Goal: Transaction & Acquisition: Purchase product/service

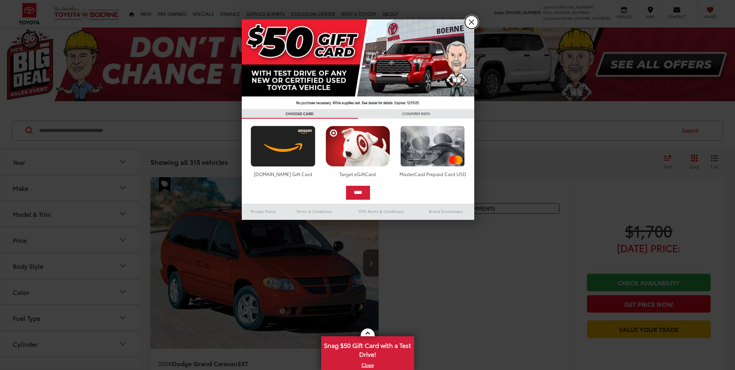
click at [474, 18] on link "X" at bounding box center [471, 22] width 13 height 13
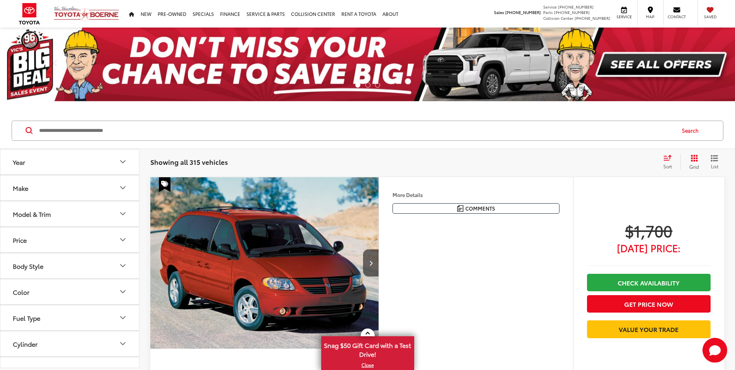
click at [82, 132] on input "Search by Make, Model, or Keyword" at bounding box center [356, 130] width 637 height 19
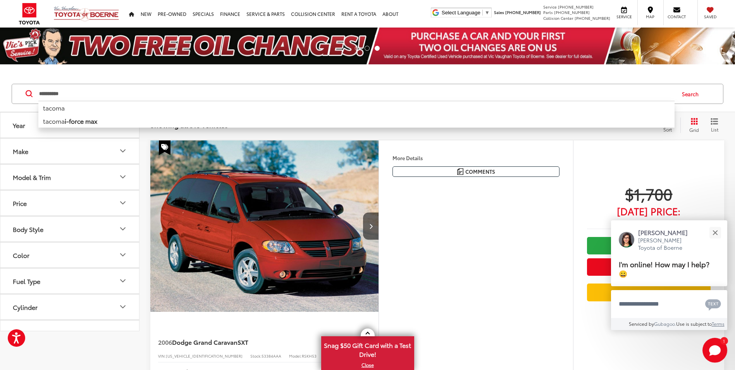
type input "**********"
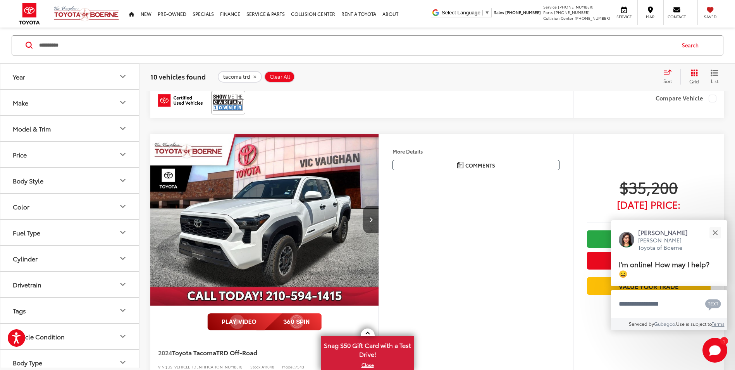
scroll to position [465, 0]
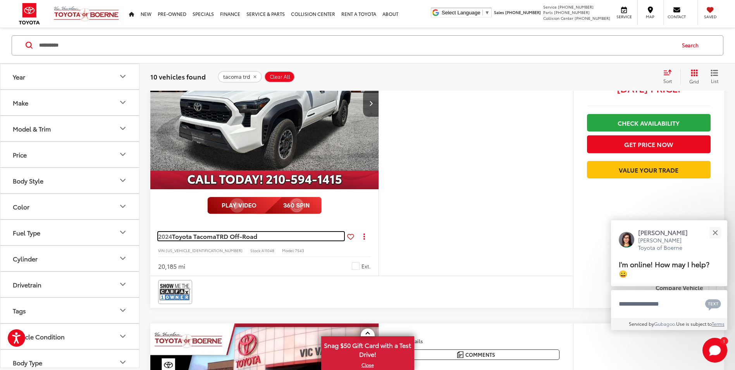
click at [233, 233] on span "TRD Off-Road" at bounding box center [236, 235] width 41 height 9
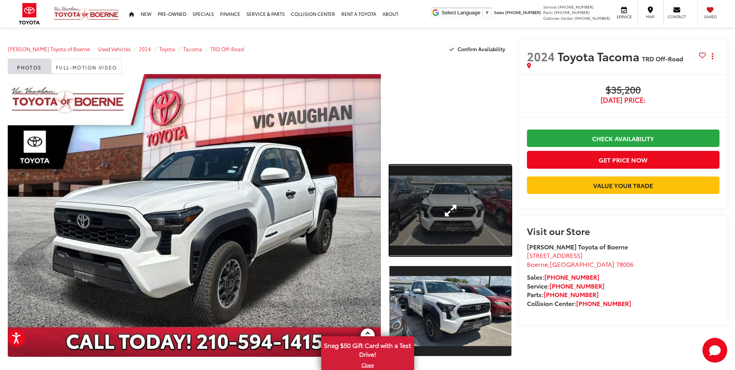
click at [464, 220] on link "Expand Photo 1" at bounding box center [451, 210] width 122 height 91
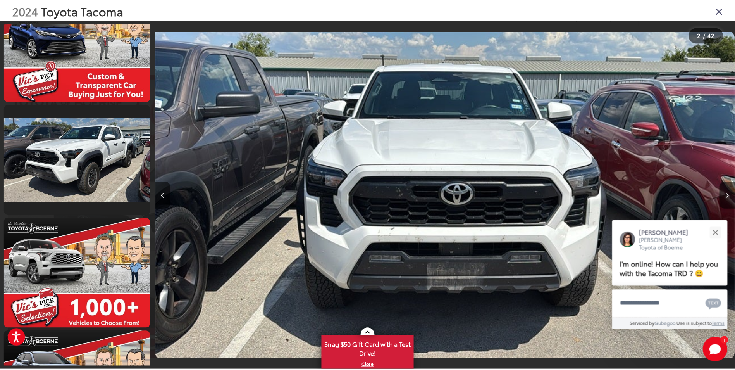
scroll to position [4131, 0]
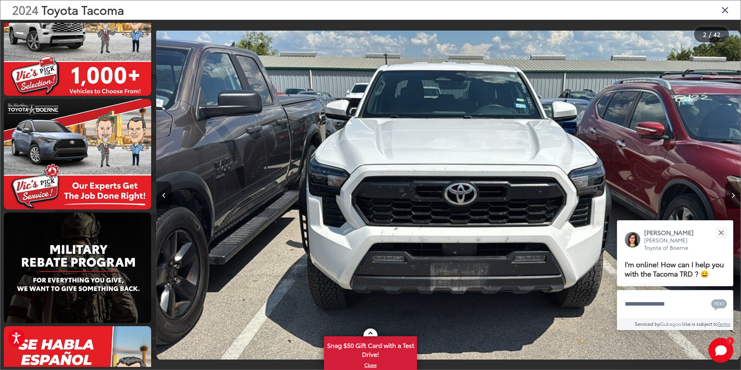
click at [728, 10] on icon "Close gallery" at bounding box center [725, 10] width 8 height 10
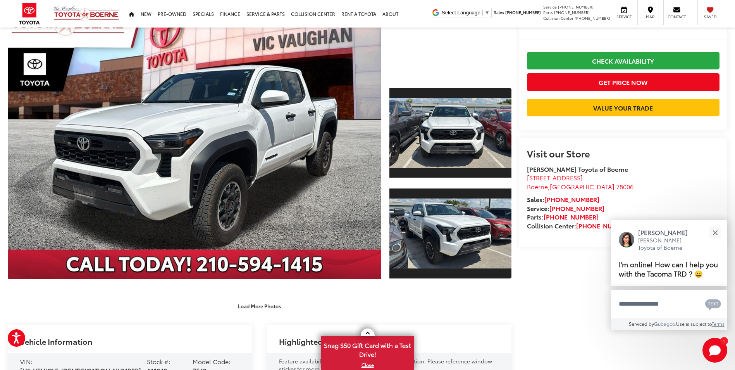
scroll to position [0, 0]
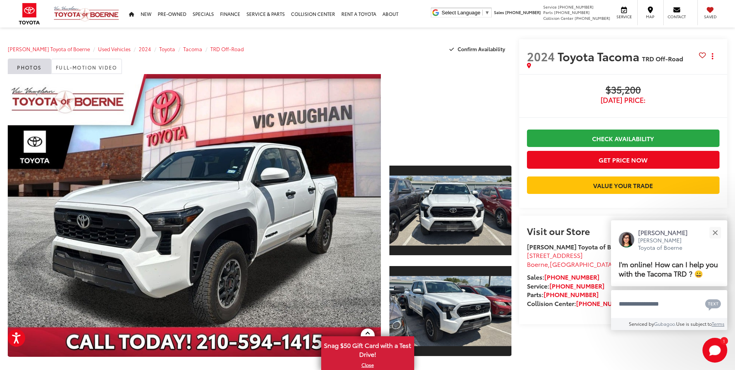
click at [616, 92] on span "$35,200" at bounding box center [623, 91] width 193 height 12
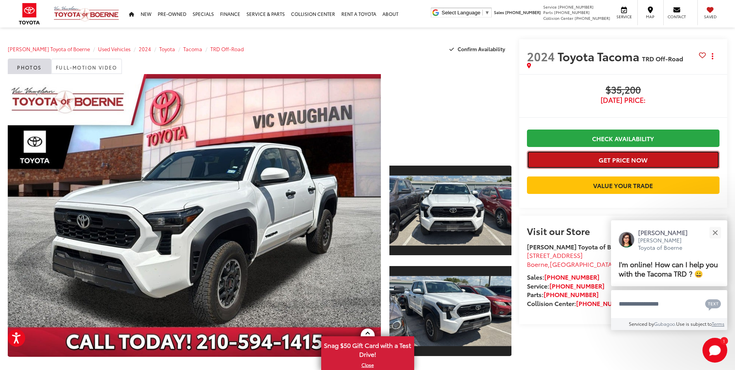
click at [651, 162] on button "Get Price Now" at bounding box center [623, 159] width 193 height 17
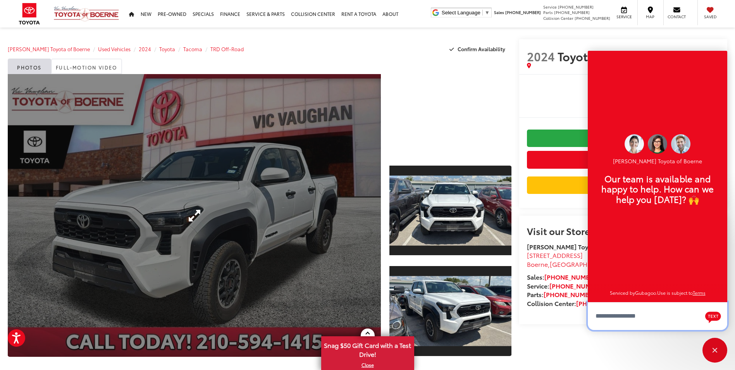
scroll to position [9, 0]
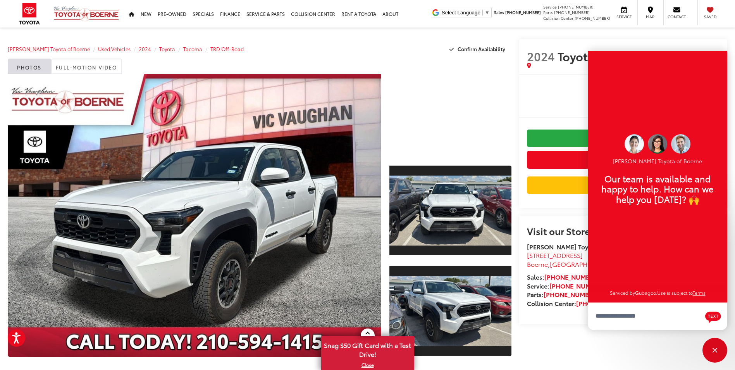
click at [561, 248] on div "Visit our Store [PERSON_NAME] Toyota of Boerne [STREET_ADDRESS] [GEOGRAPHIC_DAT…" at bounding box center [623, 270] width 208 height 109
click at [708, 349] on div "Close" at bounding box center [715, 350] width 25 height 25
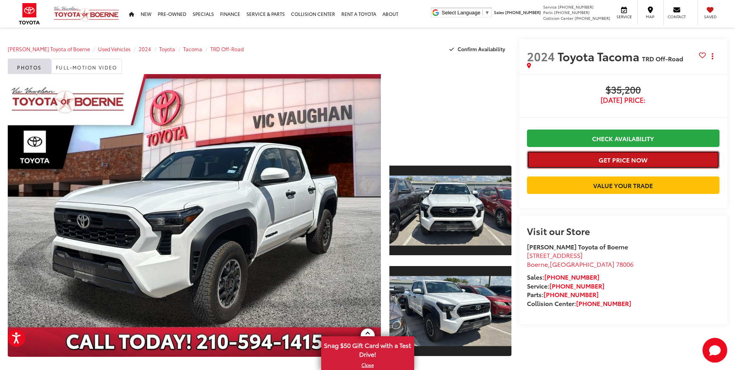
click at [637, 161] on button "Get Price Now" at bounding box center [623, 159] width 193 height 17
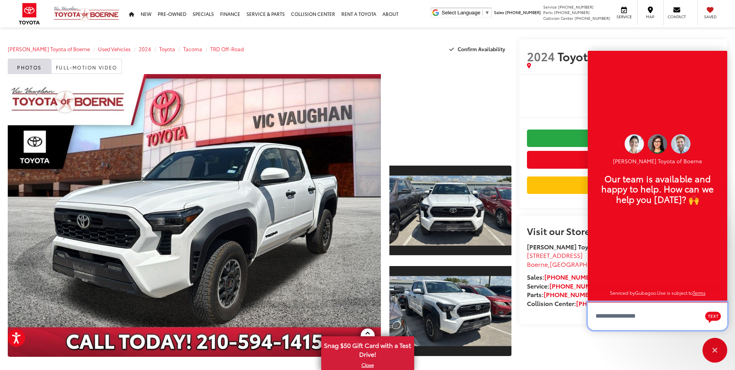
click at [657, 320] on textarea "Type your message" at bounding box center [658, 316] width 140 height 28
type textarea "**********"
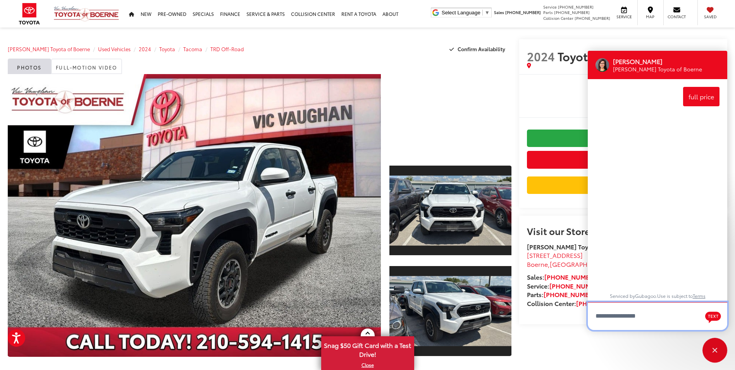
scroll to position [0, 0]
click at [662, 314] on textarea "Type your message" at bounding box center [658, 316] width 140 height 28
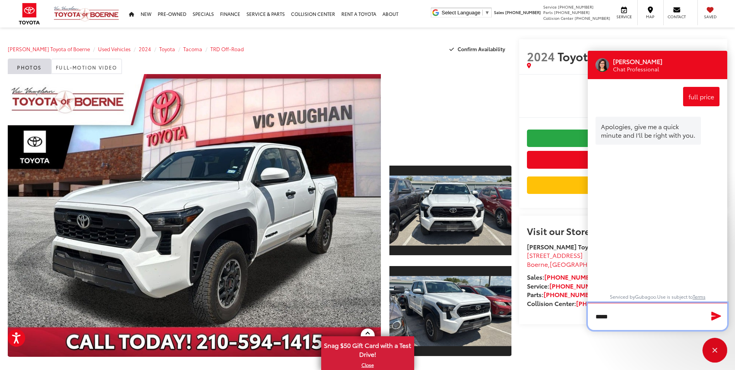
type textarea "******"
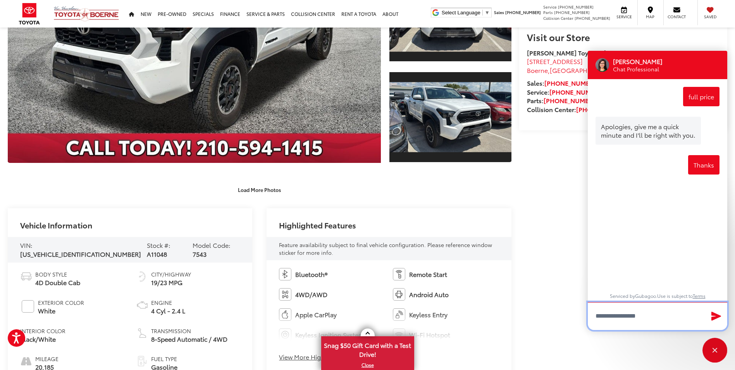
scroll to position [116, 0]
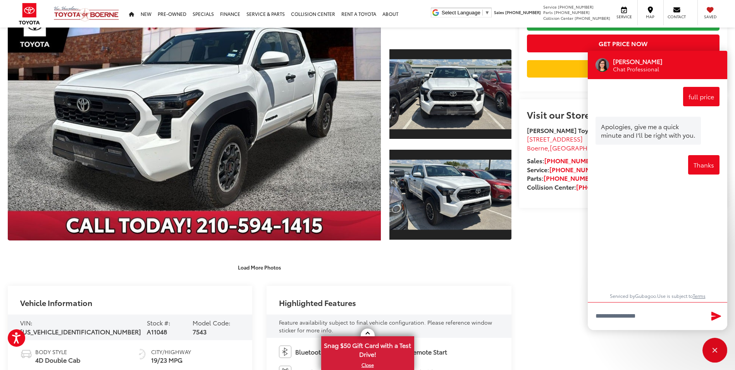
click at [527, 81] on capital-one-entry-button at bounding box center [527, 81] width 0 height 0
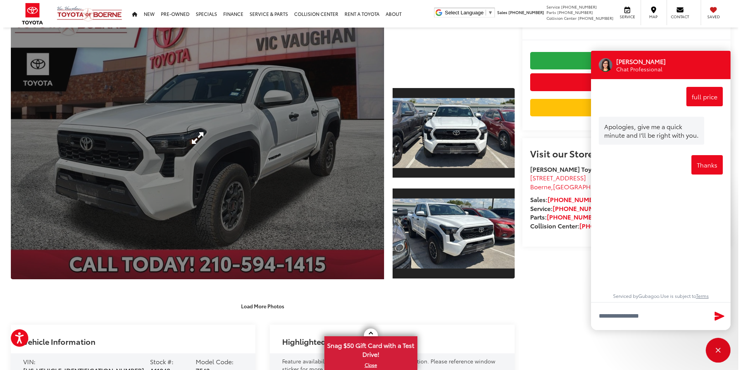
scroll to position [39, 0]
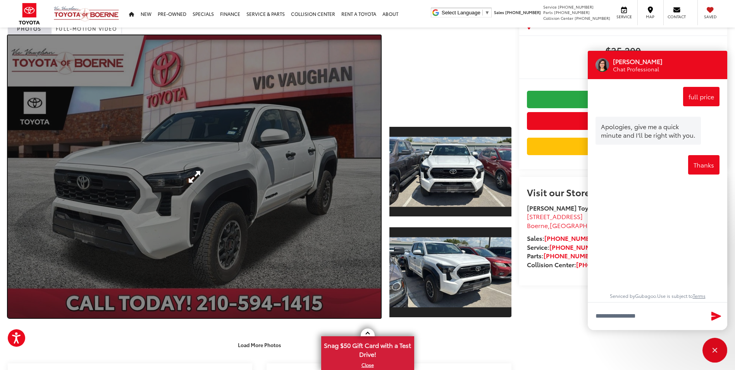
click at [274, 211] on link "Expand Photo 0" at bounding box center [194, 176] width 373 height 283
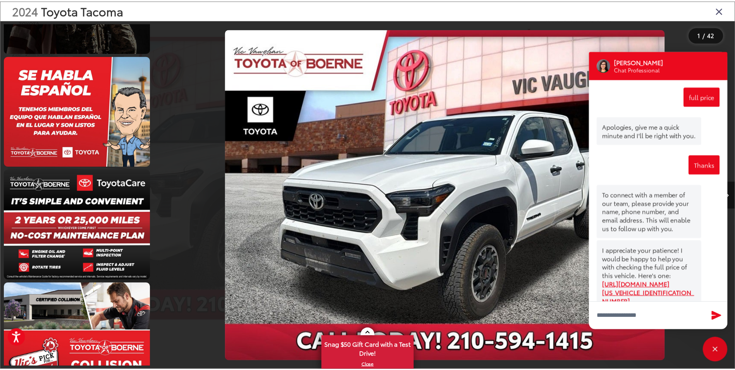
scroll to position [72, 0]
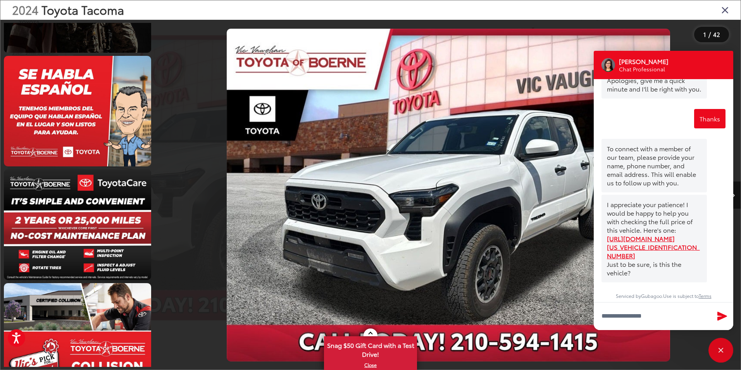
click at [722, 12] on icon "Close gallery" at bounding box center [725, 10] width 8 height 10
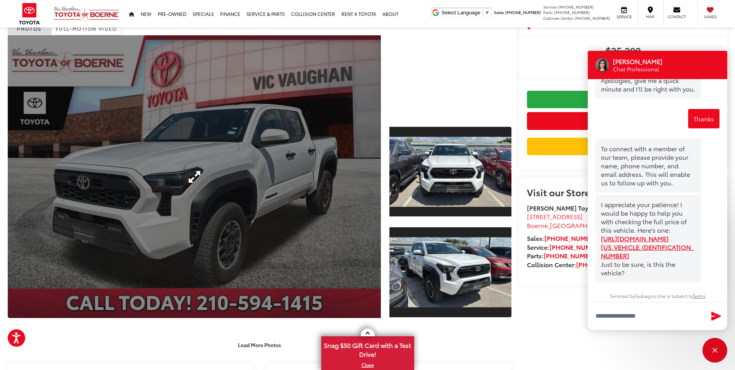
scroll to position [233, 0]
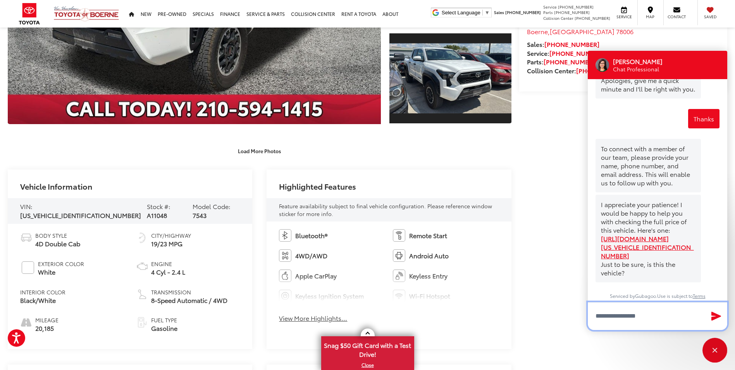
click at [651, 310] on textarea "Type your message" at bounding box center [658, 316] width 140 height 28
type textarea "***"
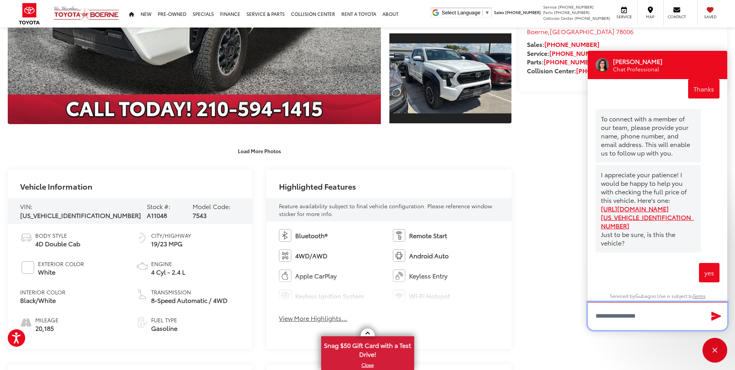
scroll to position [349, 0]
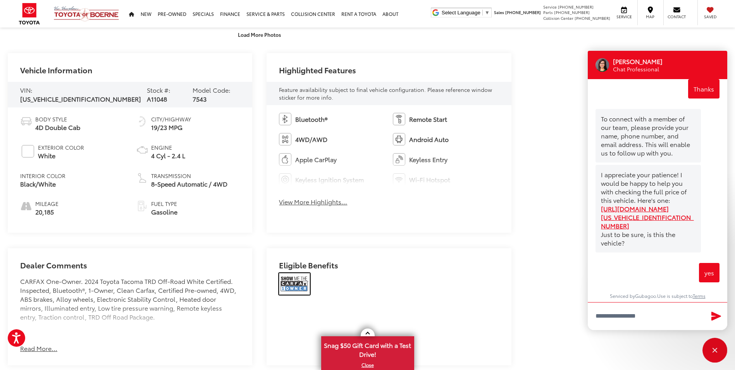
click at [298, 290] on img at bounding box center [294, 284] width 31 height 22
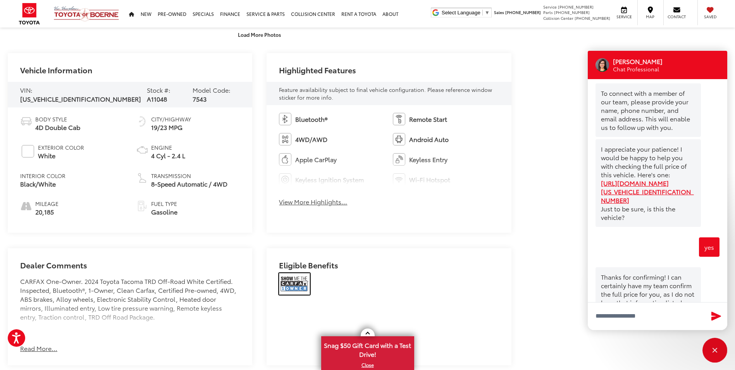
scroll to position [174, 0]
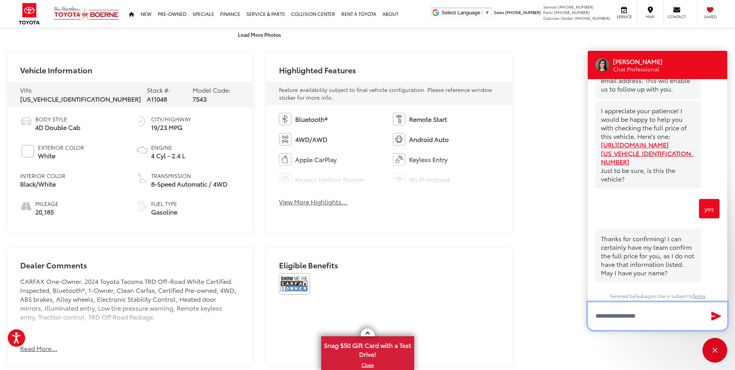
click at [636, 320] on textarea "Type your message" at bounding box center [658, 316] width 140 height 28
type textarea "********"
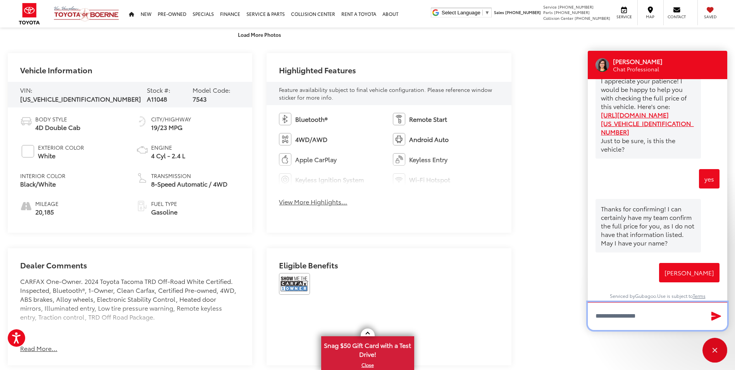
scroll to position [426, 0]
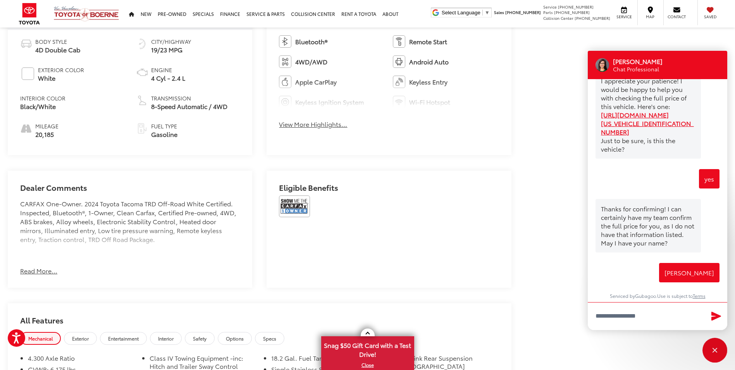
click at [21, 266] on button "Read More..." at bounding box center [38, 270] width 37 height 9
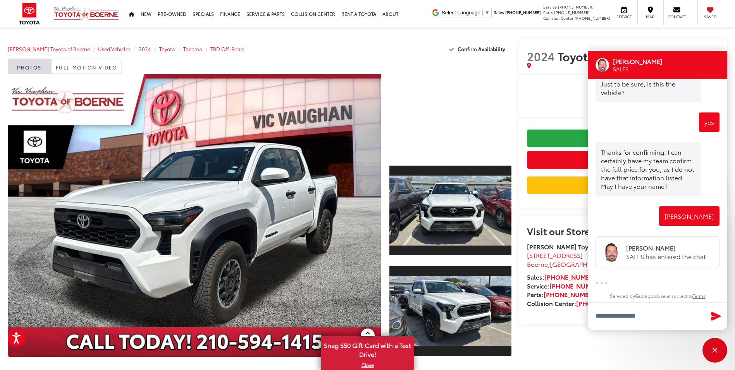
scroll to position [282, 0]
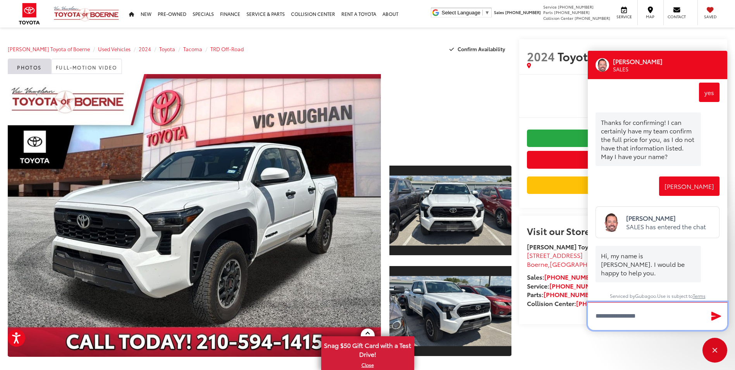
click at [637, 320] on textarea "Type your message" at bounding box center [658, 316] width 140 height 28
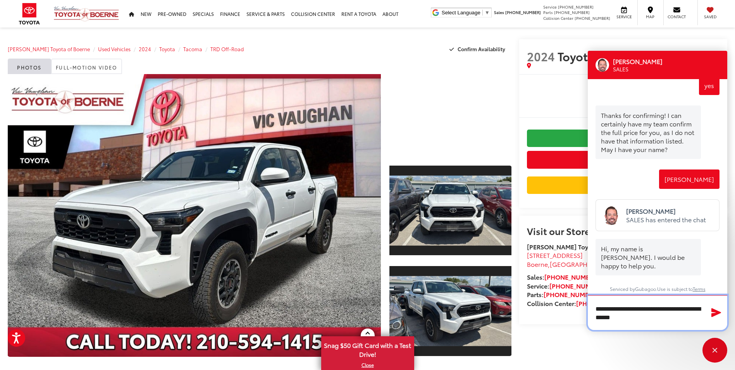
type textarea "**********"
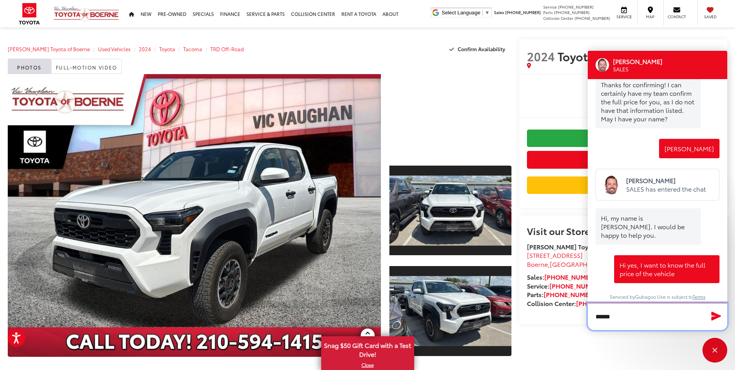
scroll to position [358, 0]
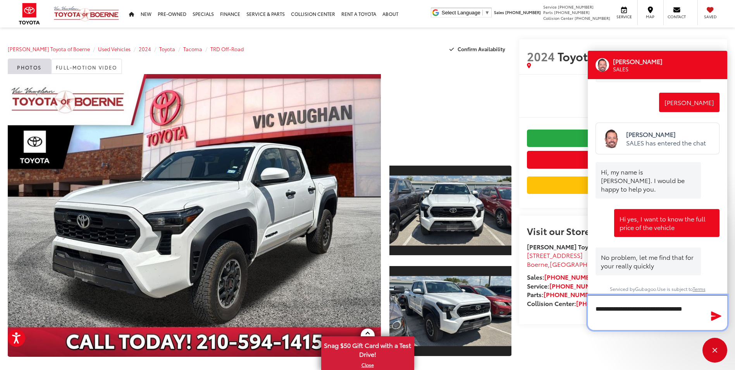
type textarea "**********"
click at [719, 315] on icon "Send Message" at bounding box center [717, 315] width 10 height 9
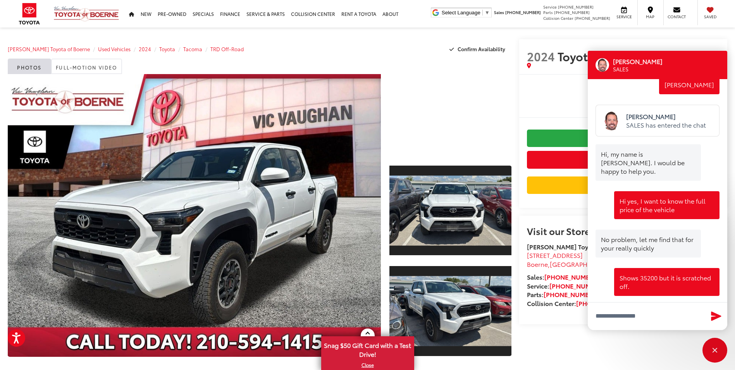
scroll to position [397, 0]
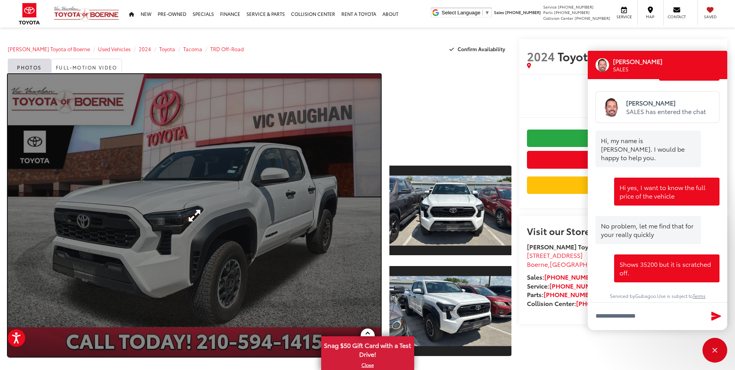
click at [342, 221] on link "Expand Photo 0" at bounding box center [194, 215] width 373 height 283
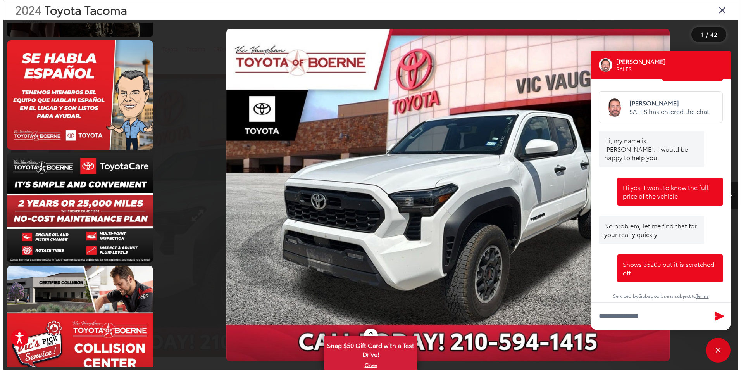
scroll to position [0, 0]
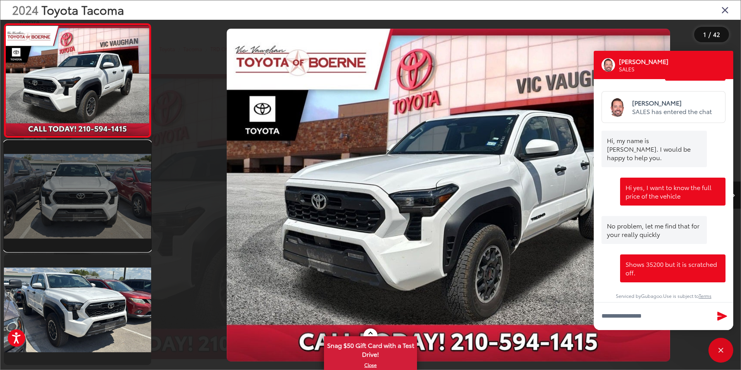
click at [127, 187] on link at bounding box center [77, 196] width 147 height 110
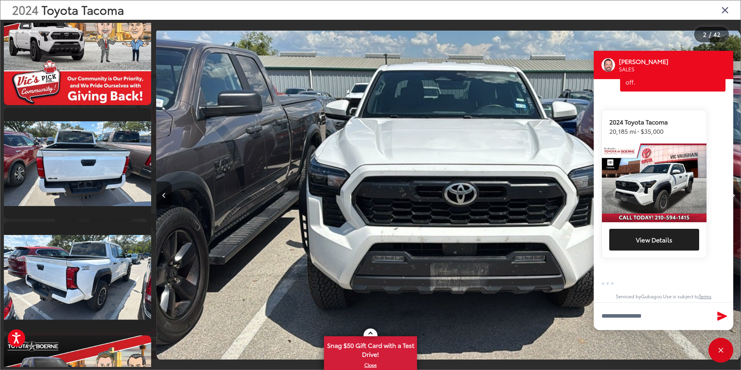
scroll to position [584, 0]
click at [654, 320] on textarea "Type your message" at bounding box center [664, 316] width 140 height 28
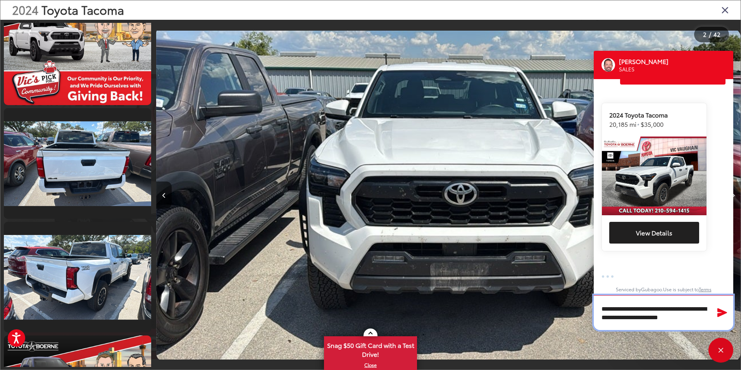
type textarea "**********"
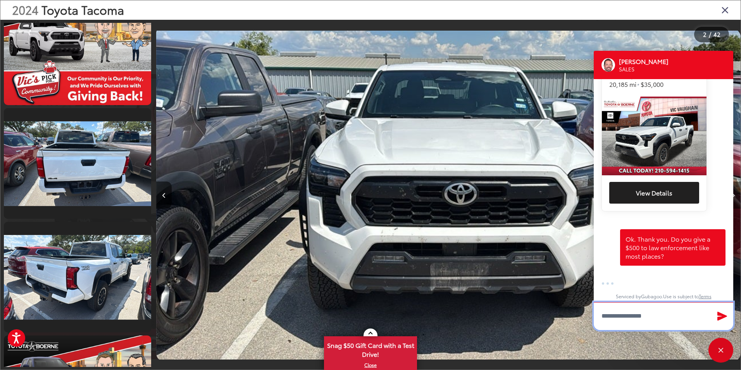
scroll to position [631, 0]
click at [652, 322] on textarea "Type your message" at bounding box center [664, 316] width 140 height 28
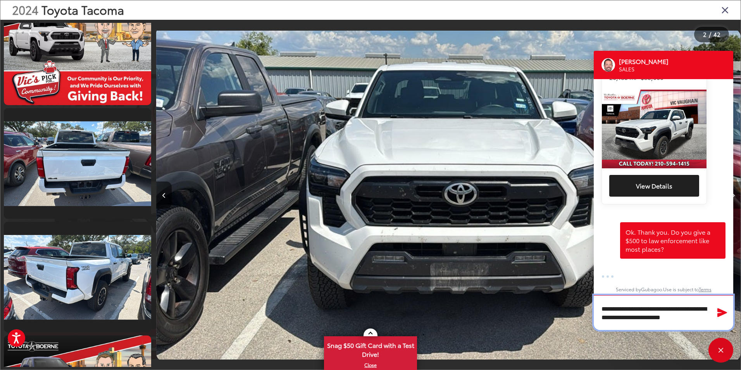
scroll to position [0, 0]
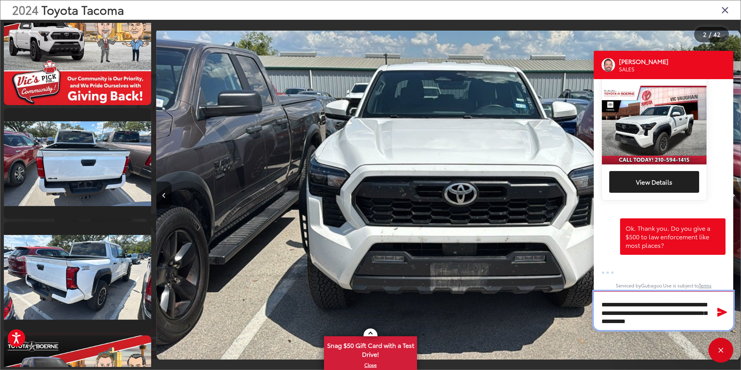
type textarea "**********"
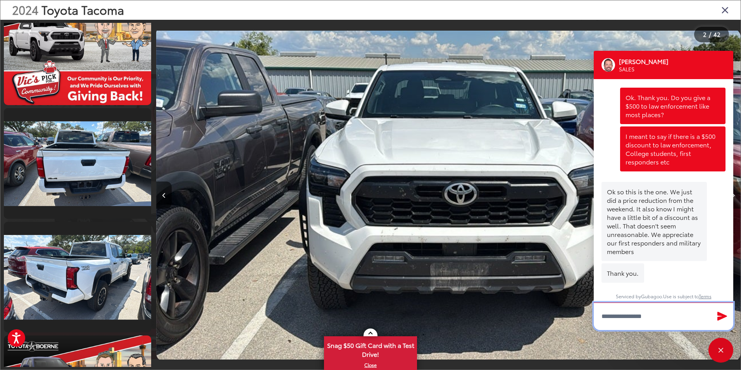
scroll to position [773, 0]
click at [641, 308] on textarea "Type your message" at bounding box center [664, 316] width 140 height 28
click at [643, 312] on textarea "Type your message" at bounding box center [664, 316] width 140 height 28
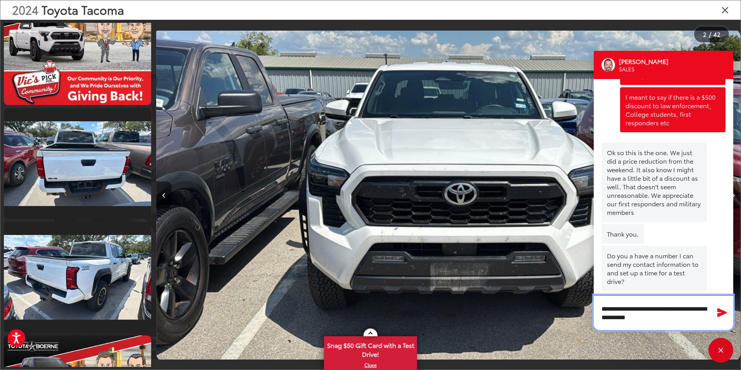
scroll to position [827, 0]
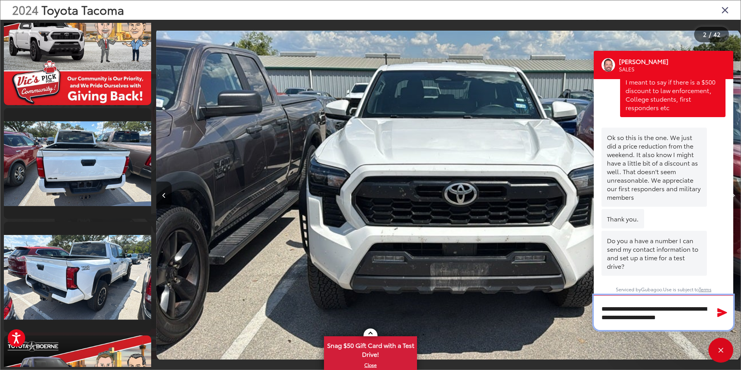
type textarea "**********"
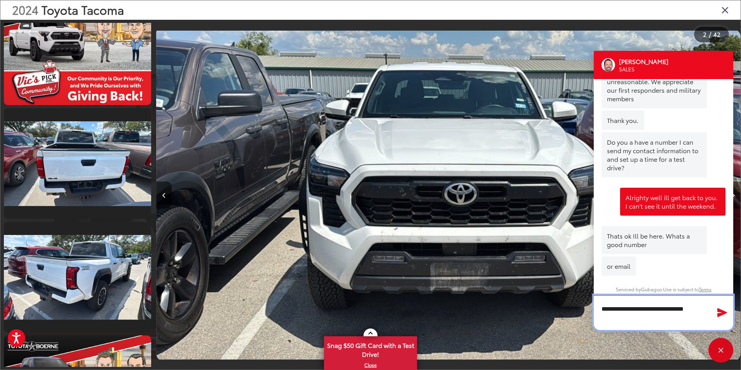
scroll to position [934, 0]
type textarea "**********"
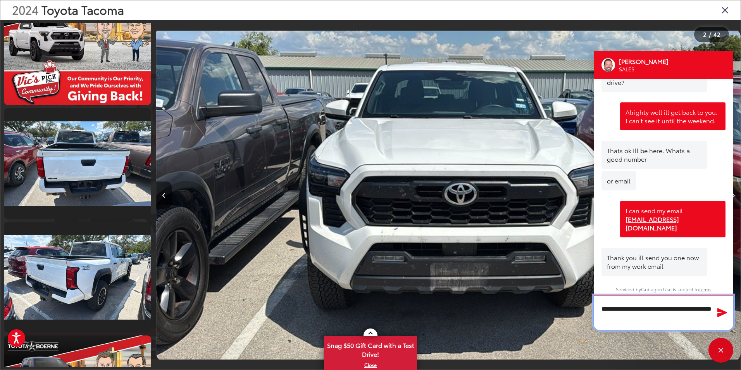
scroll to position [0, 0]
type textarea "**********"
click at [715, 309] on button "Send Message" at bounding box center [722, 313] width 17 height 16
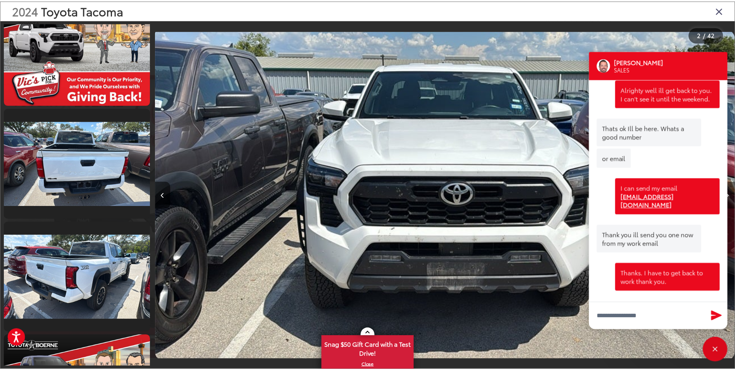
scroll to position [1051, 0]
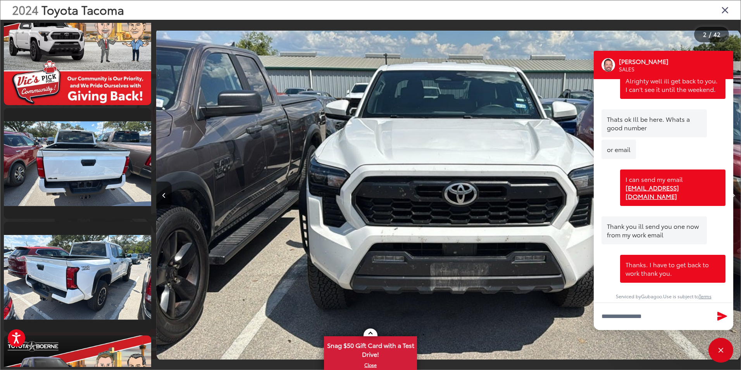
click at [728, 58] on div "[PERSON_NAME]" at bounding box center [664, 65] width 140 height 28
click at [726, 17] on div "2024 Toyota Tacoma" at bounding box center [370, 9] width 740 height 19
click at [726, 10] on icon "Close gallery" at bounding box center [725, 10] width 8 height 10
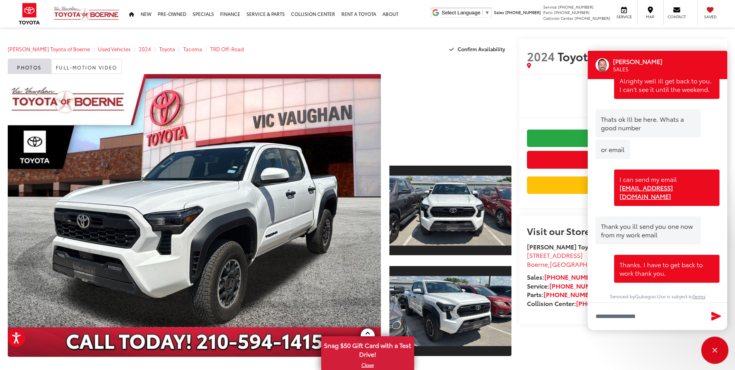
click at [721, 354] on div "Close" at bounding box center [715, 350] width 25 height 25
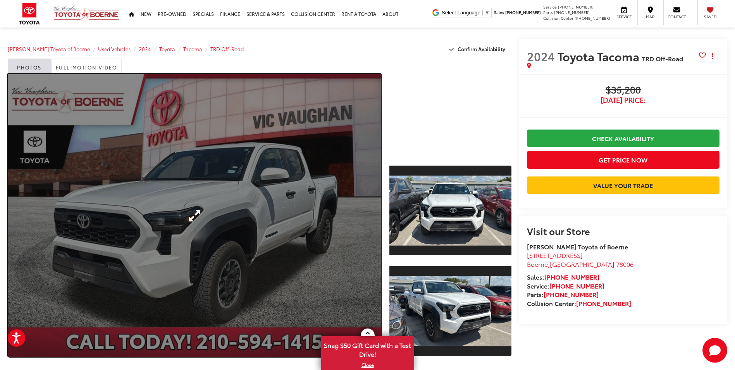
click at [297, 193] on link "Expand Photo 0" at bounding box center [194, 215] width 373 height 283
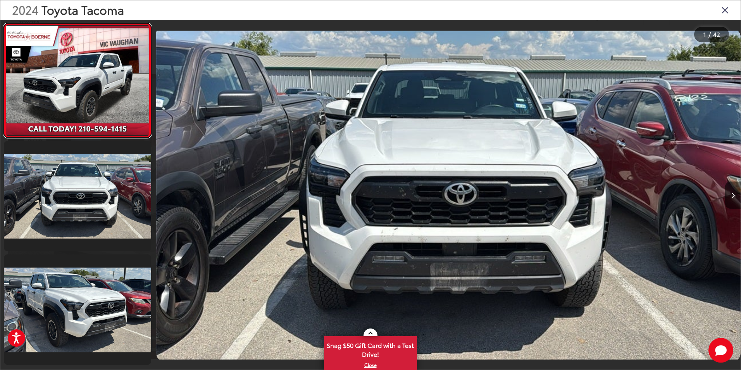
scroll to position [0, 0]
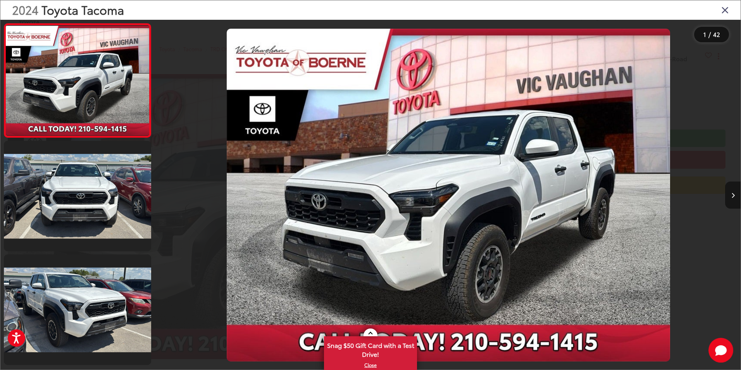
click at [735, 191] on button "Next image" at bounding box center [733, 194] width 16 height 27
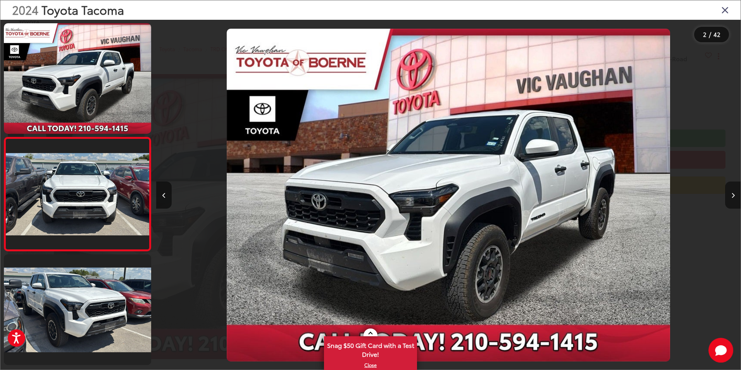
click at [735, 191] on button "Next image" at bounding box center [733, 194] width 16 height 27
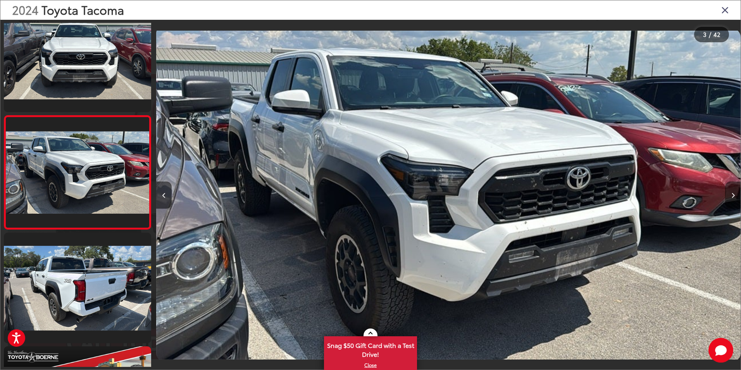
click at [735, 191] on button "Next image" at bounding box center [733, 194] width 16 height 27
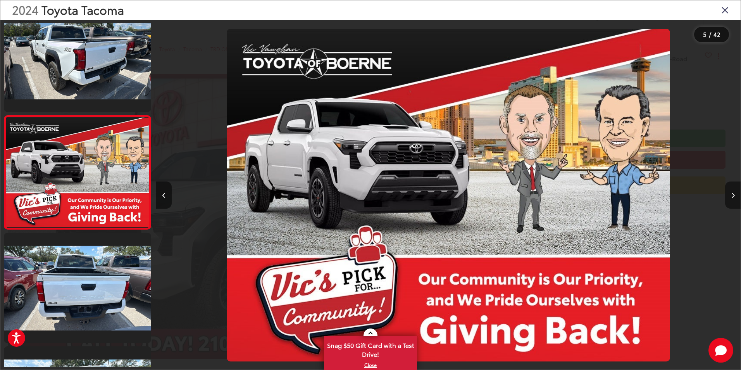
click at [735, 191] on button "Next image" at bounding box center [733, 194] width 16 height 27
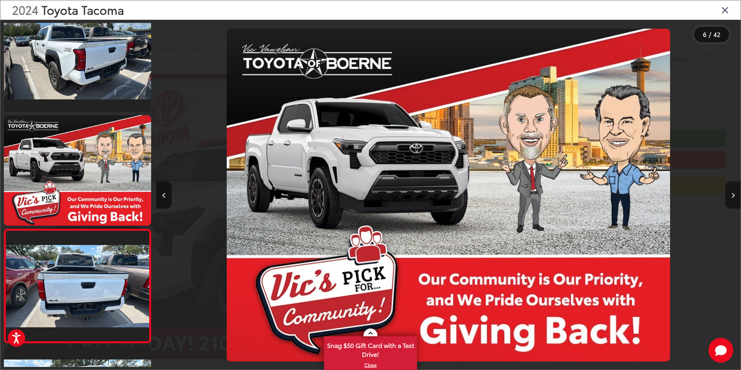
scroll to position [476, 0]
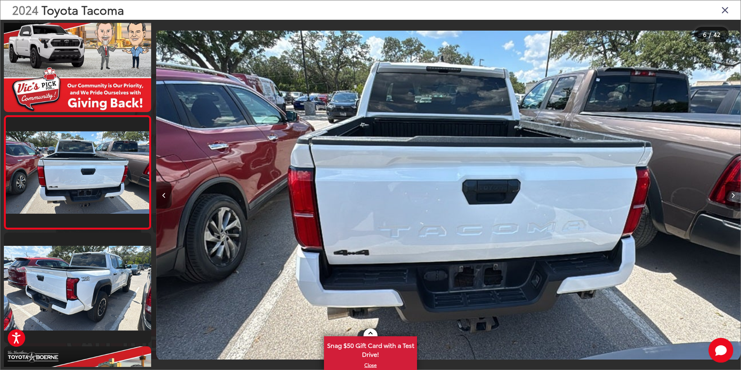
click at [735, 191] on button "Next image" at bounding box center [733, 194] width 16 height 27
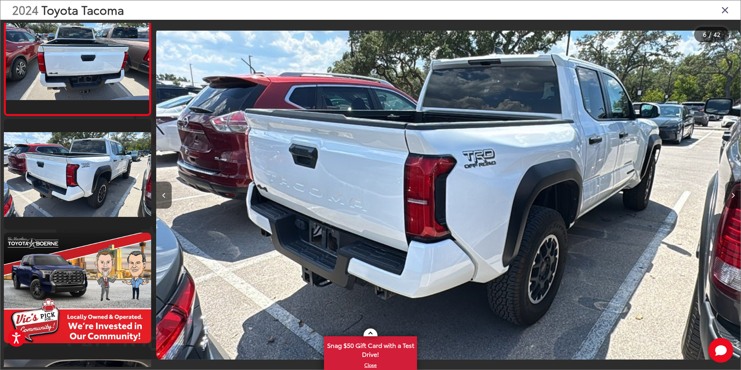
click at [735, 191] on button "Next image" at bounding box center [733, 194] width 16 height 27
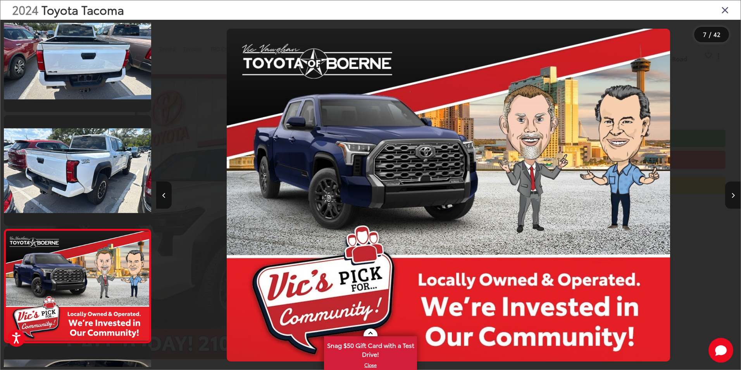
scroll to position [703, 0]
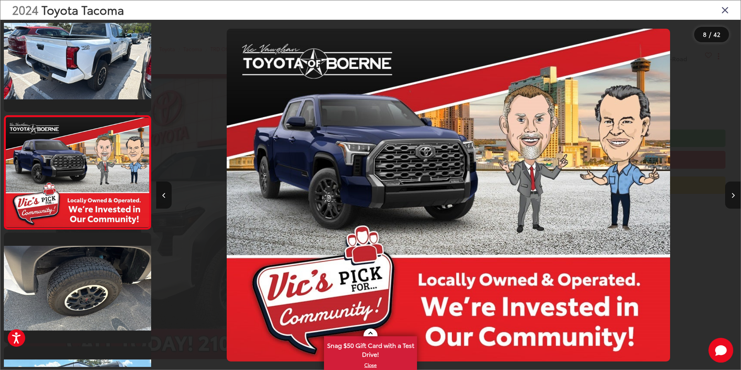
click at [735, 191] on button "Next image" at bounding box center [733, 194] width 16 height 27
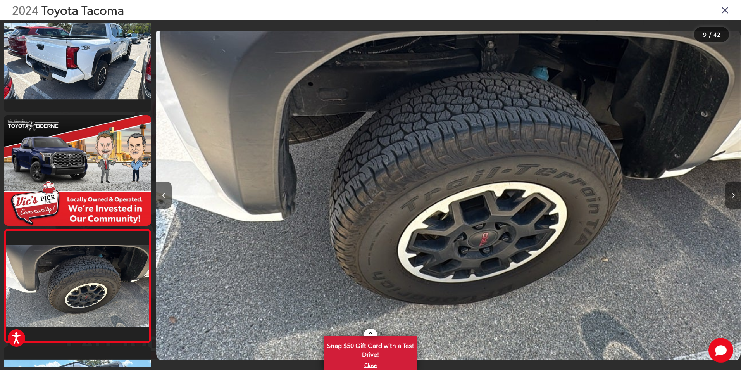
scroll to position [817, 0]
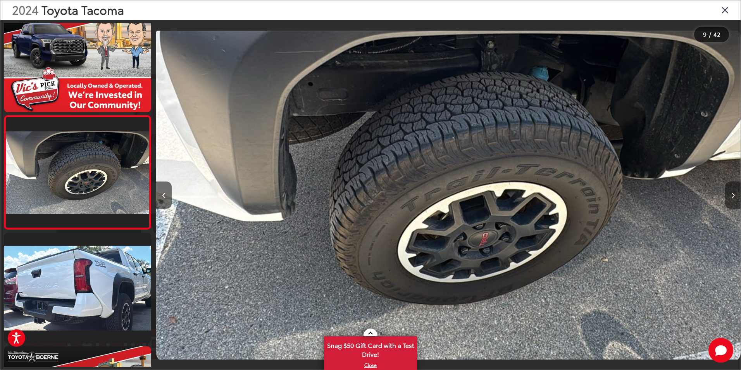
click at [735, 191] on button "Next image" at bounding box center [733, 194] width 16 height 27
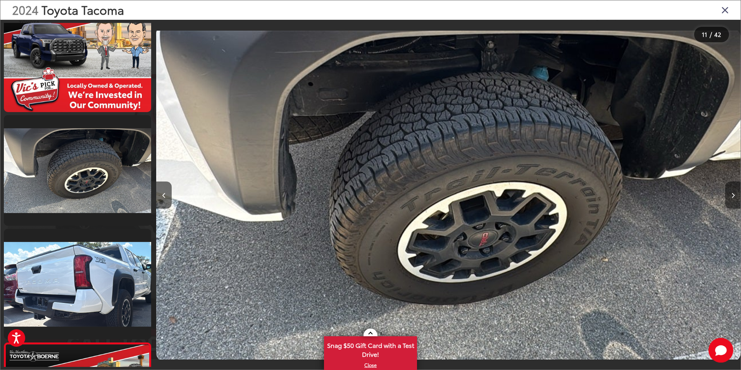
scroll to position [1044, 0]
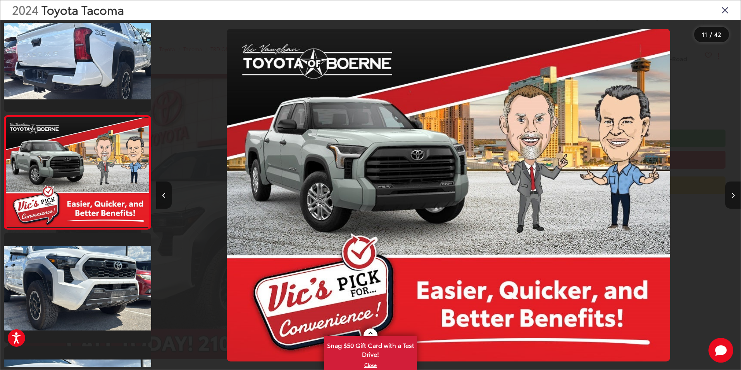
click at [735, 191] on button "Next image" at bounding box center [733, 194] width 16 height 27
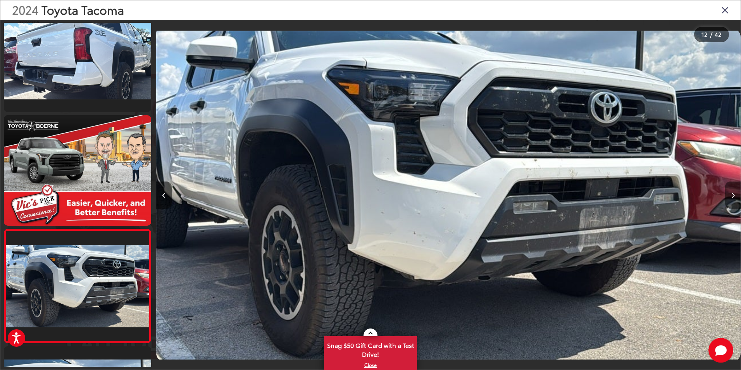
scroll to position [1158, 0]
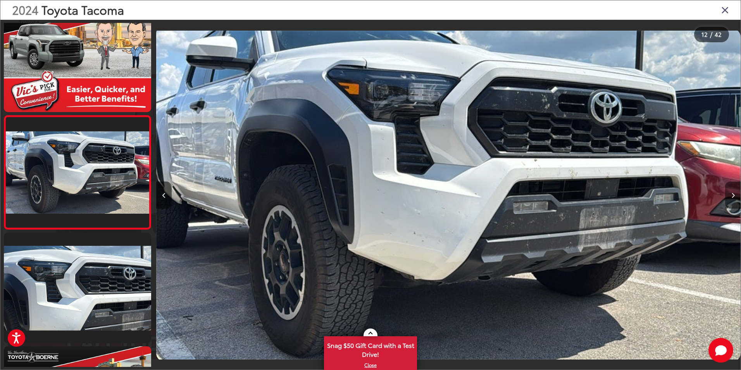
click at [735, 191] on button "Next image" at bounding box center [733, 194] width 16 height 27
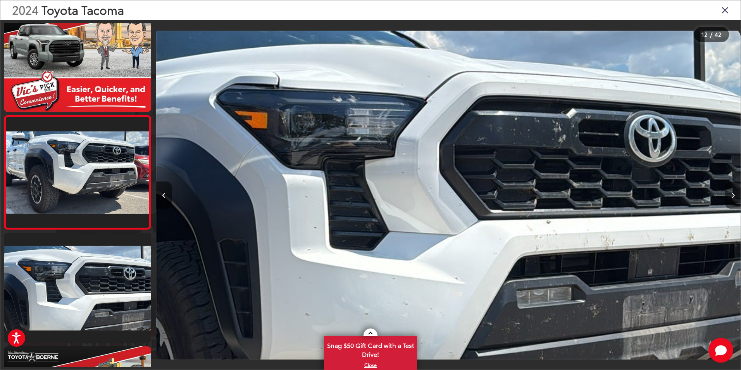
scroll to position [0, 0]
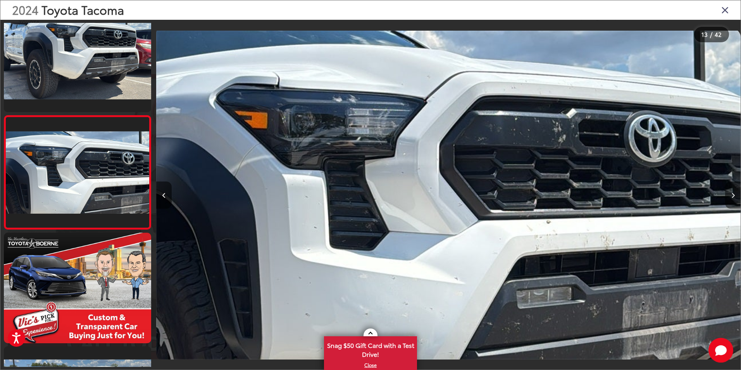
click at [735, 191] on button "Next image" at bounding box center [733, 194] width 16 height 27
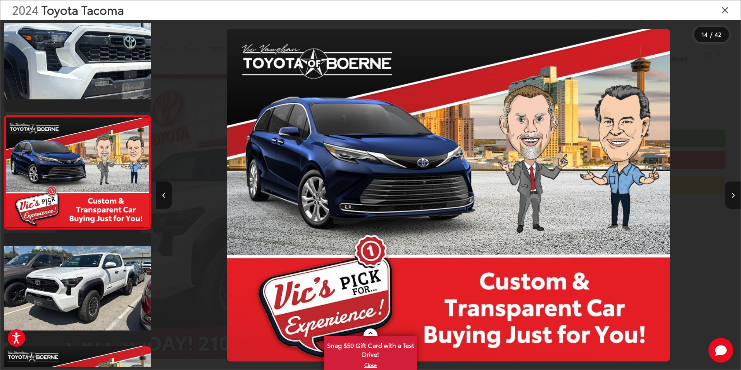
click at [735, 191] on button "Next image" at bounding box center [733, 194] width 16 height 27
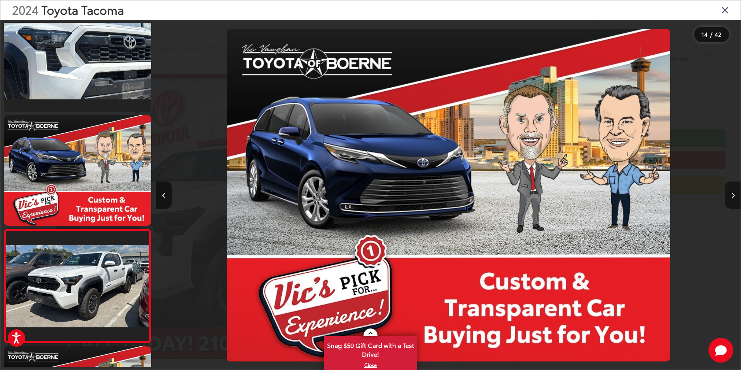
click at [735, 191] on button "Next image" at bounding box center [733, 194] width 16 height 27
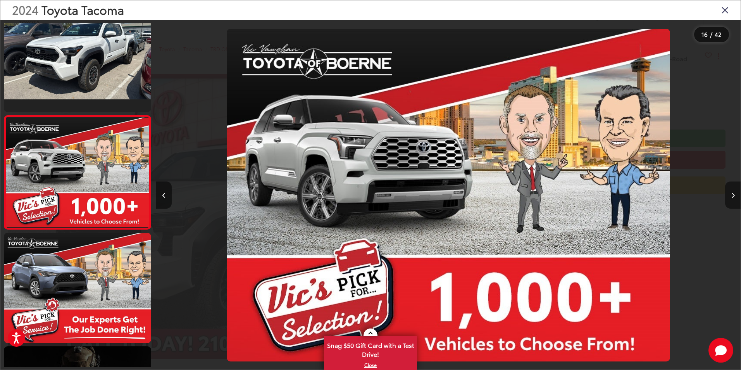
click at [735, 191] on button "Next image" at bounding box center [733, 194] width 16 height 27
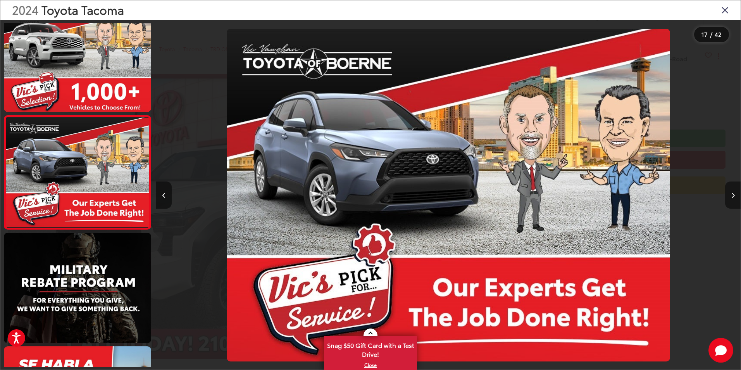
click at [735, 191] on button "Next image" at bounding box center [733, 194] width 16 height 27
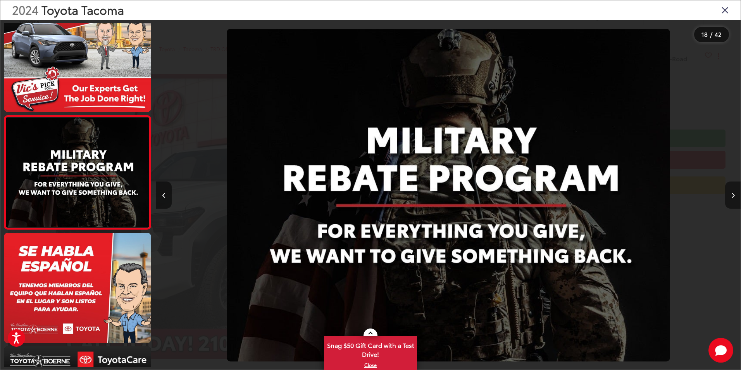
click at [735, 191] on button "Next image" at bounding box center [733, 194] width 16 height 27
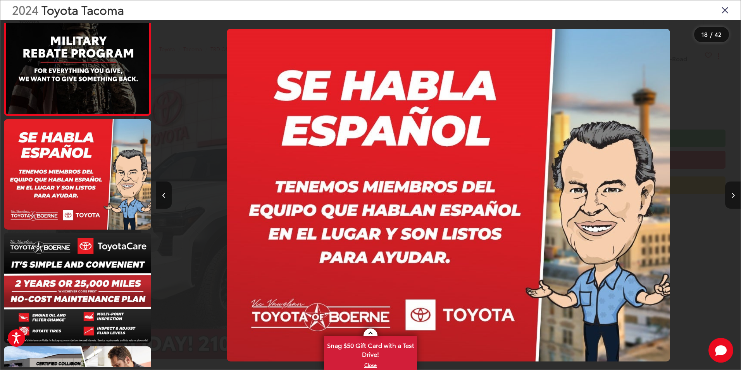
click at [735, 191] on button "Next image" at bounding box center [733, 194] width 16 height 27
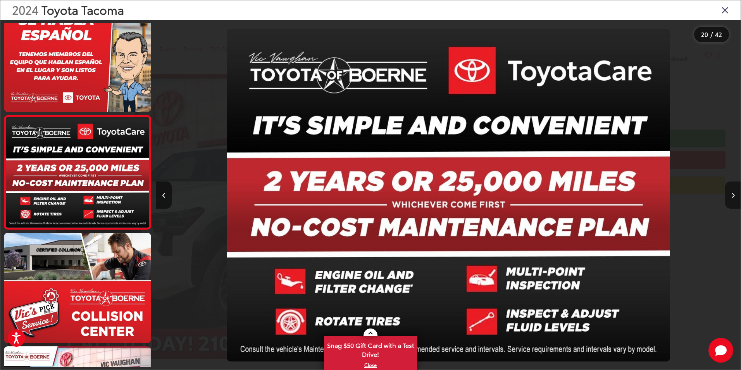
click at [735, 191] on button "Next image" at bounding box center [733, 194] width 16 height 27
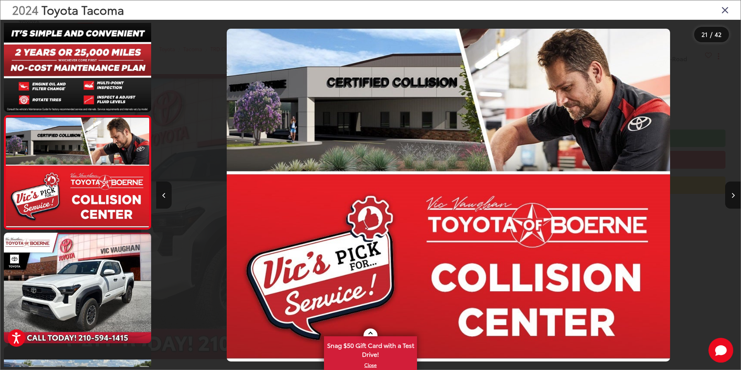
click at [167, 196] on button "Previous image" at bounding box center [164, 194] width 16 height 27
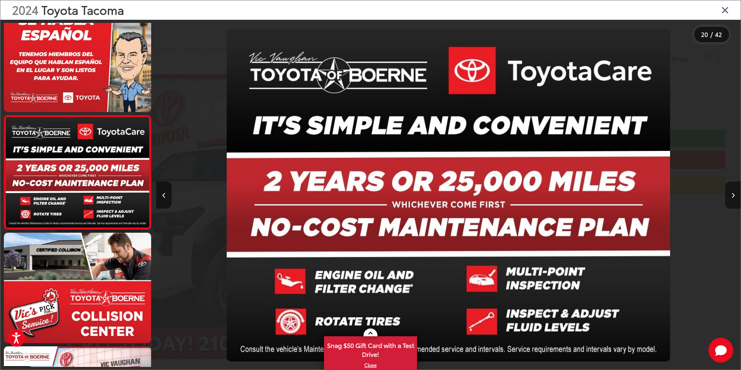
click at [735, 188] on button "Next image" at bounding box center [733, 194] width 16 height 27
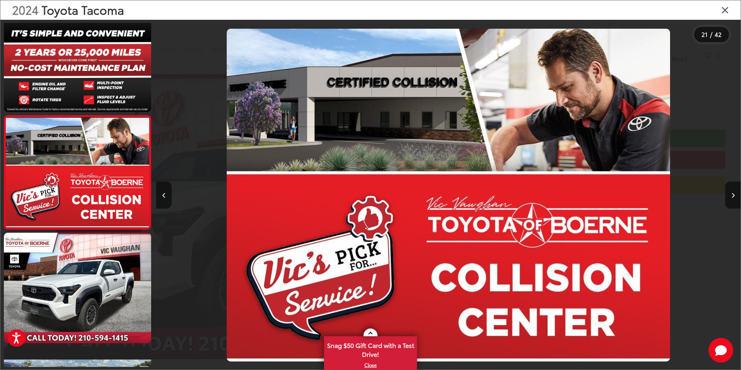
click at [726, 11] on icon "Close gallery" at bounding box center [725, 10] width 8 height 10
